Goal: Task Accomplishment & Management: Complete application form

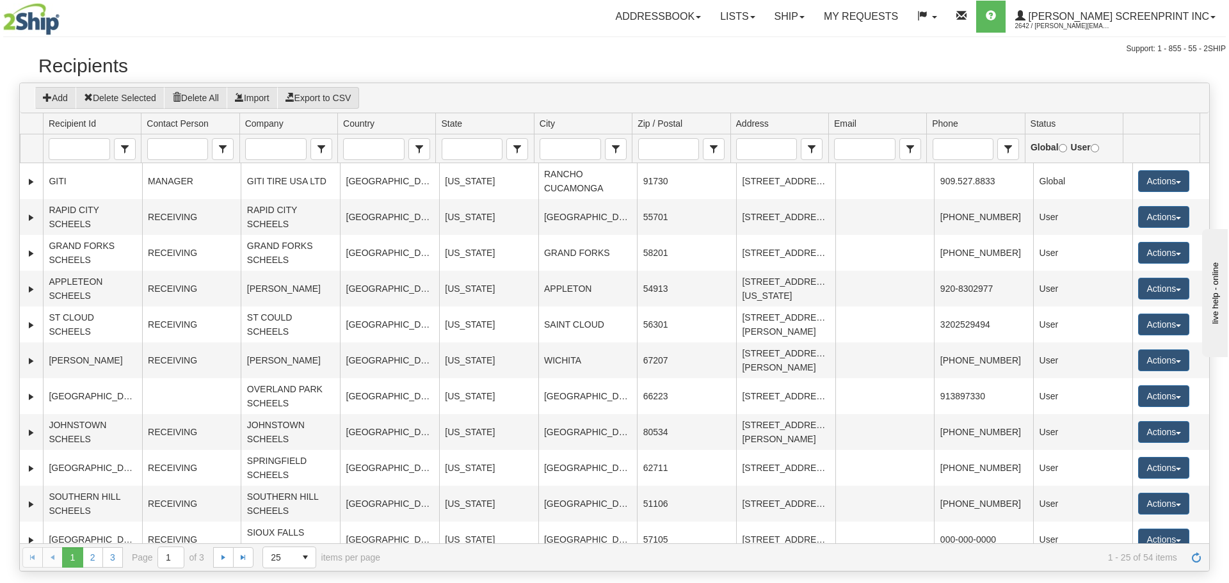
scroll to position [256, 0]
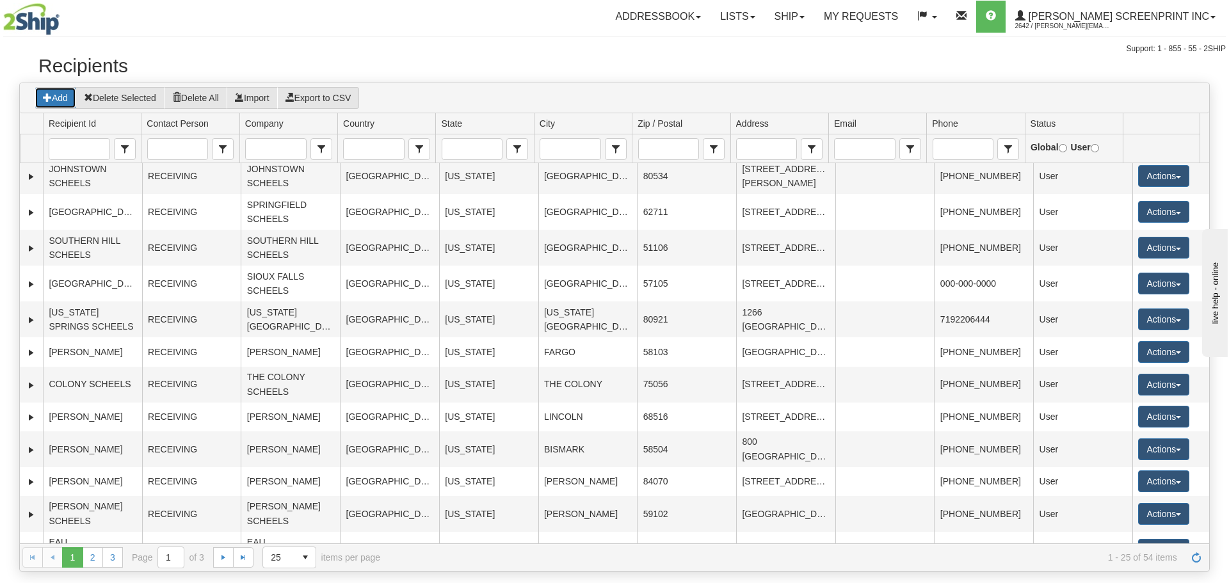
click at [54, 99] on button "Add" at bounding box center [56, 98] width 42 height 22
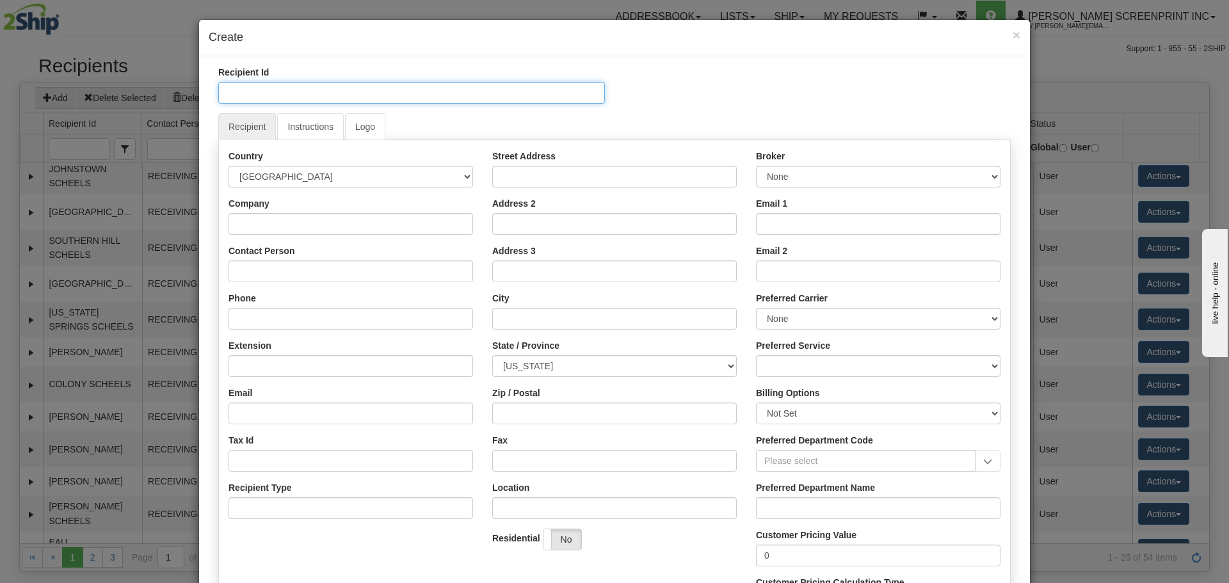
click at [346, 94] on input "Recipient Id" at bounding box center [411, 93] width 387 height 22
type input "I"
type input "[US_STATE]"
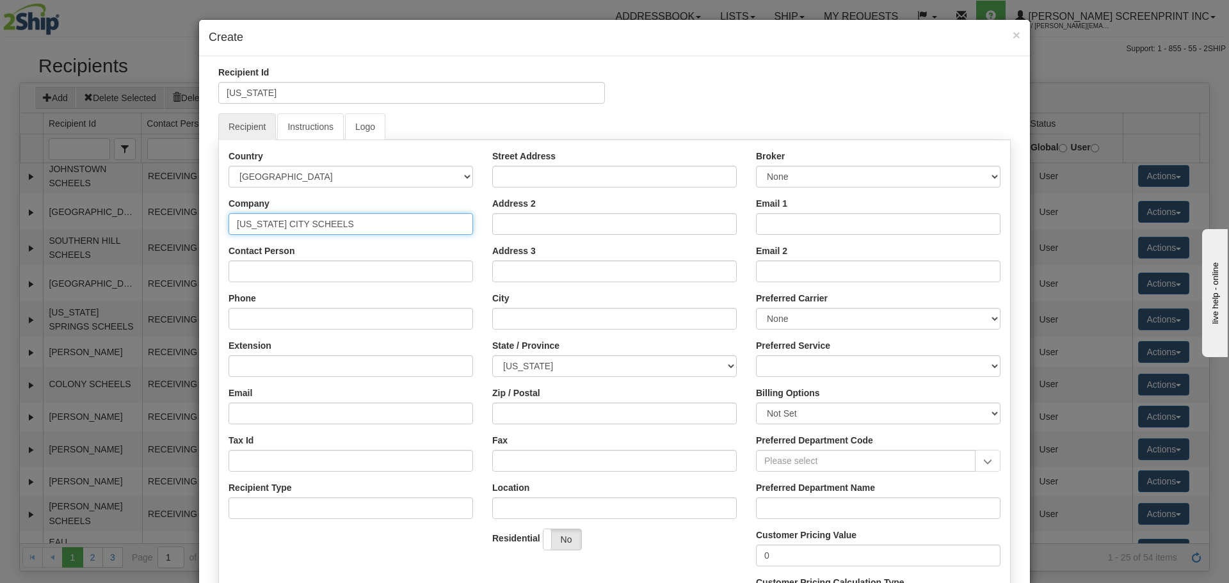
type input "[US_STATE] CITY SCHEELS"
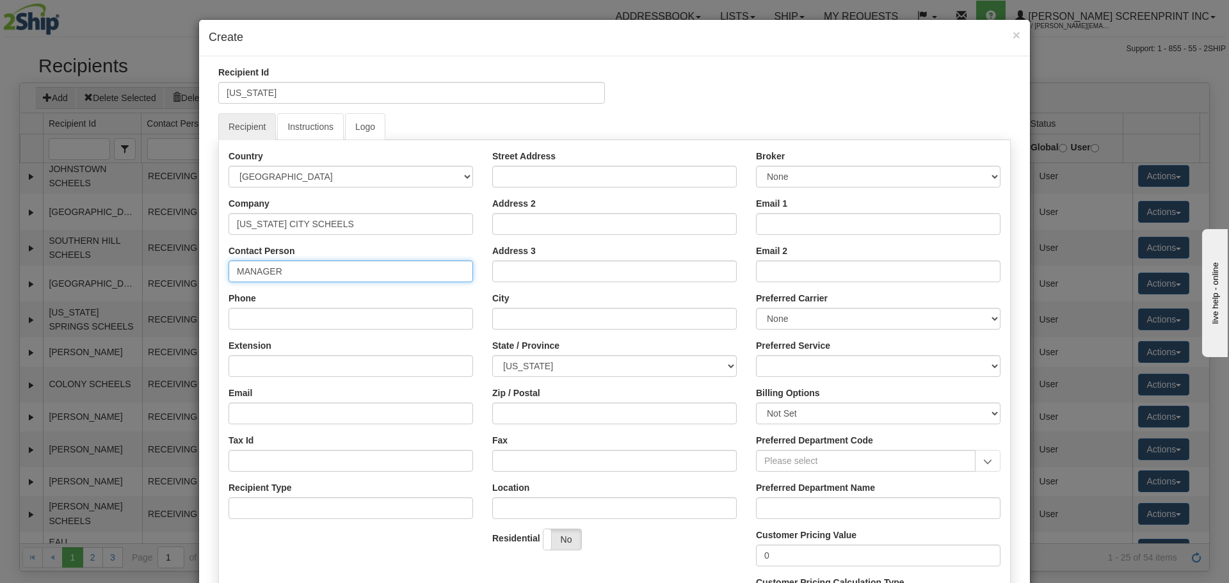
type input "MANAGER"
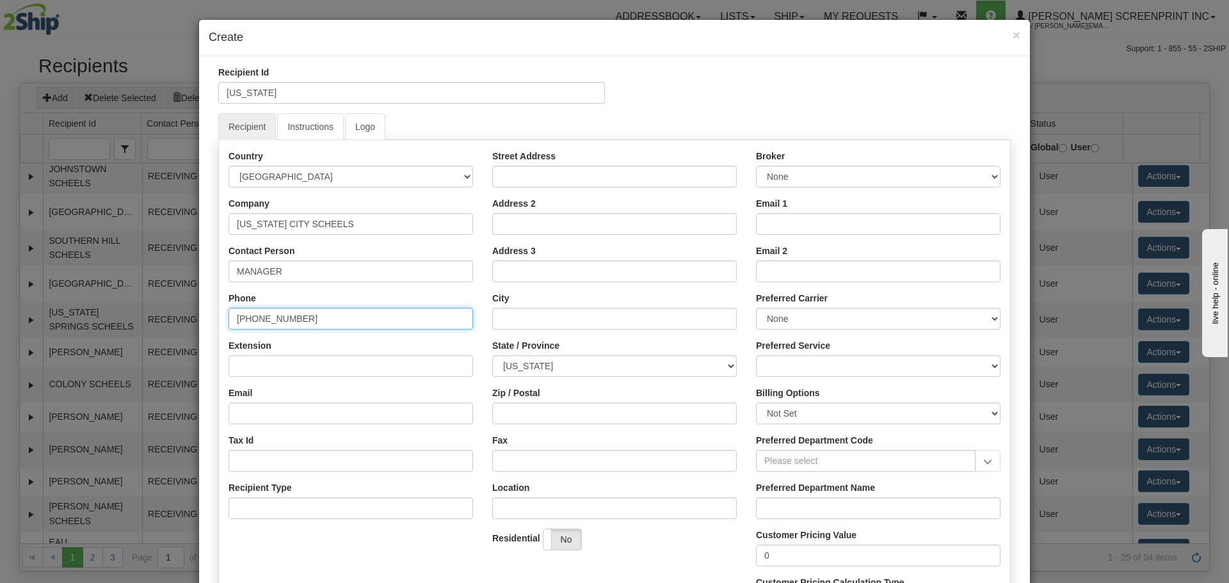
type input "[PHONE_NUMBER]"
click at [535, 175] on input "Street Address" at bounding box center [614, 177] width 244 height 22
type input "[STREET_ADDRESS]"
click at [515, 315] on input "City" at bounding box center [614, 319] width 244 height 22
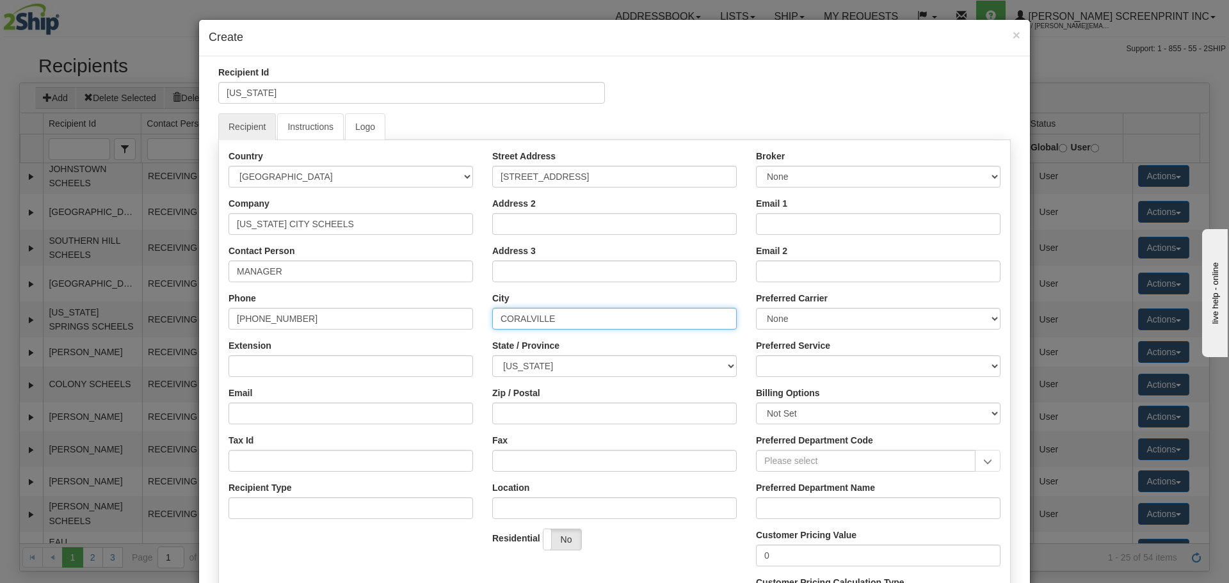
type input "CORALVILLE"
click at [559, 367] on select "[US_STATE] [US_STATE] [US_STATE] [US_STATE] Armed Forces America Armed Forces E…" at bounding box center [614, 366] width 244 height 22
select select "IA"
click at [559, 367] on select "[US_STATE] [US_STATE] [US_STATE] [US_STATE] Armed Forces America Armed Forces E…" at bounding box center [614, 366] width 244 height 22
click at [548, 408] on input "Zip / Postal" at bounding box center [614, 414] width 244 height 22
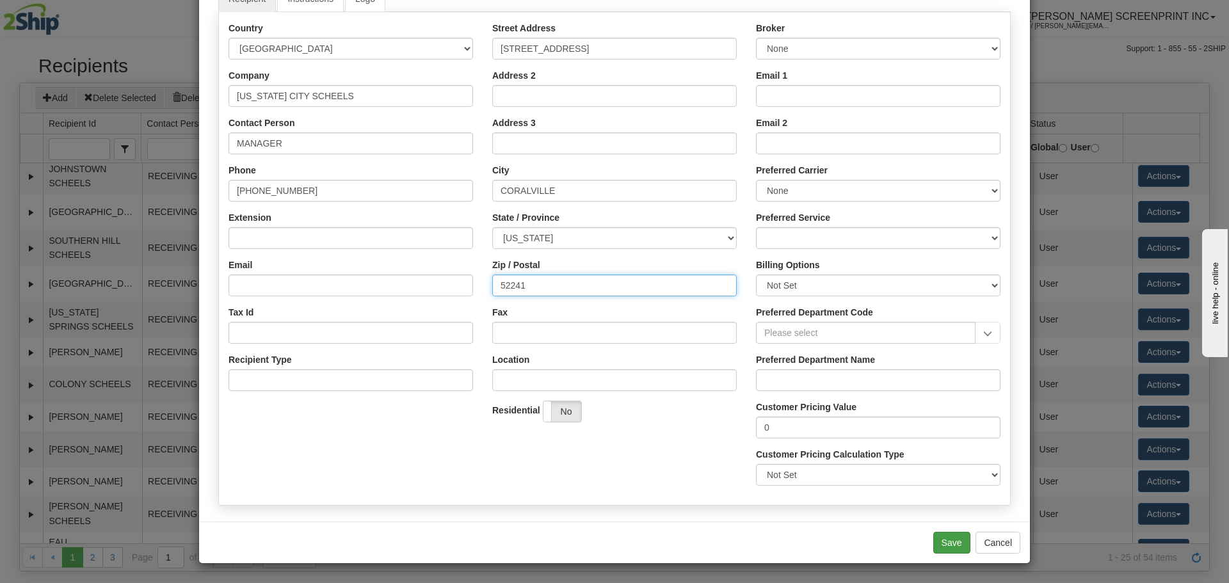
type input "52241"
click at [941, 536] on button "Save" at bounding box center [951, 543] width 37 height 22
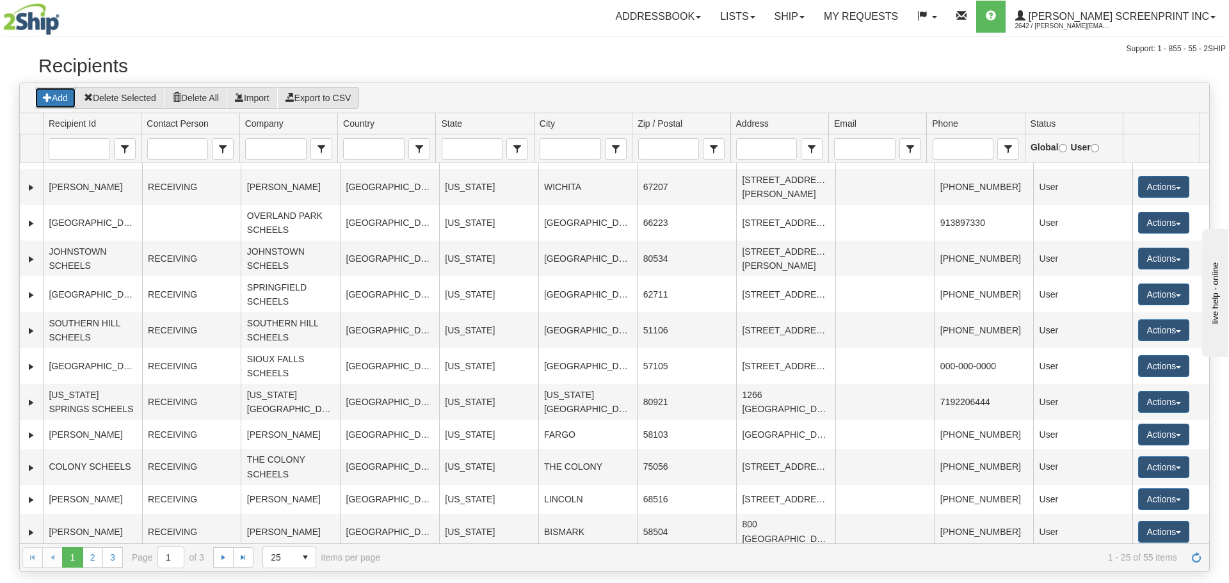
scroll to position [72, 0]
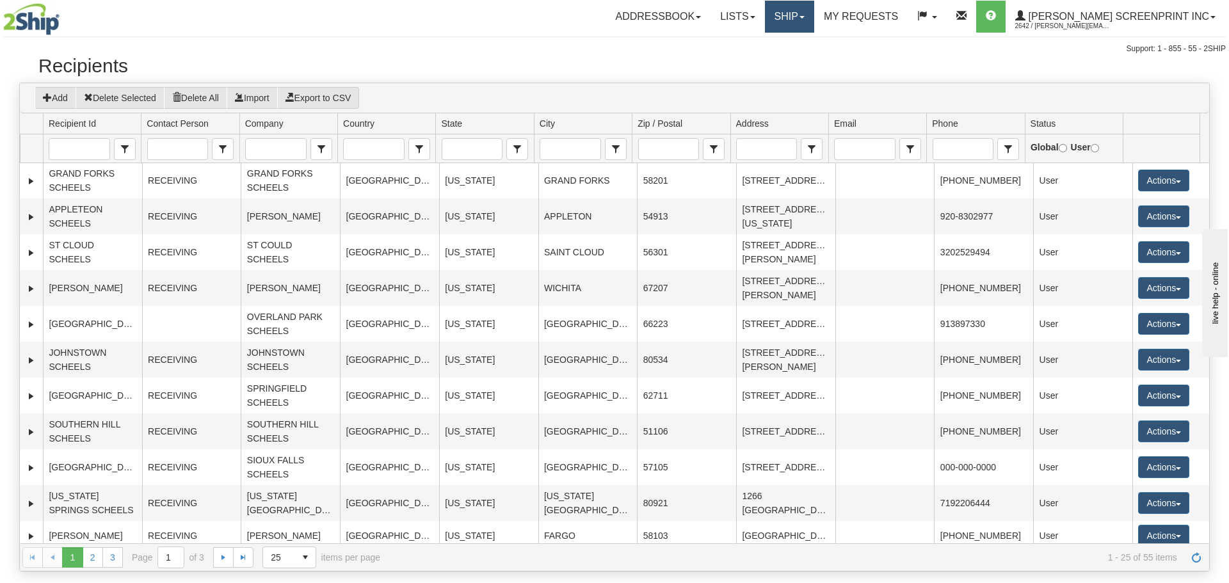
click at [814, 24] on link "Ship" at bounding box center [789, 17] width 49 height 32
click at [779, 47] on span "Ship Request" at bounding box center [752, 45] width 54 height 10
